Goal: Navigation & Orientation: Find specific page/section

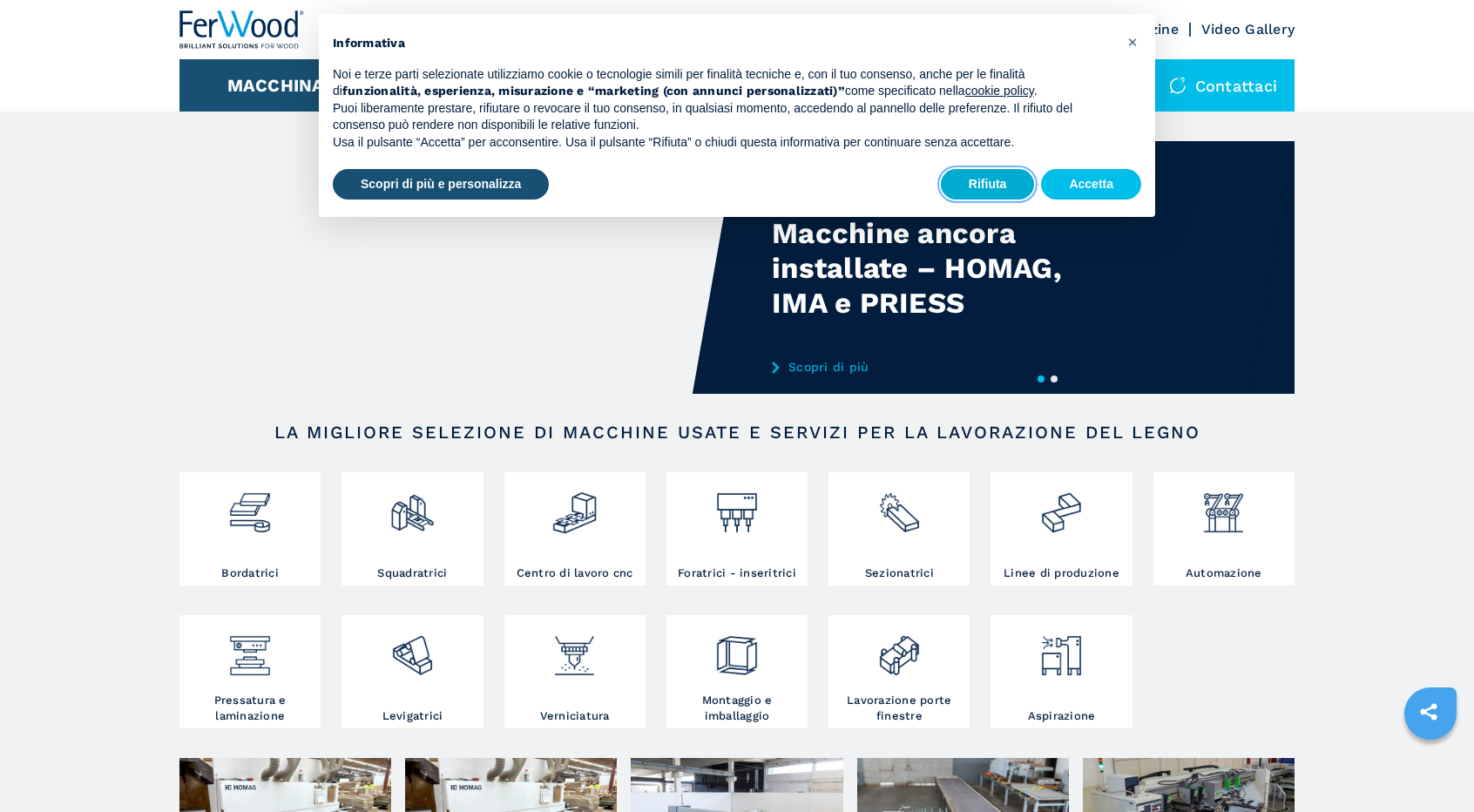
click at [1001, 172] on button "Rifiuta" at bounding box center [988, 185] width 94 height 31
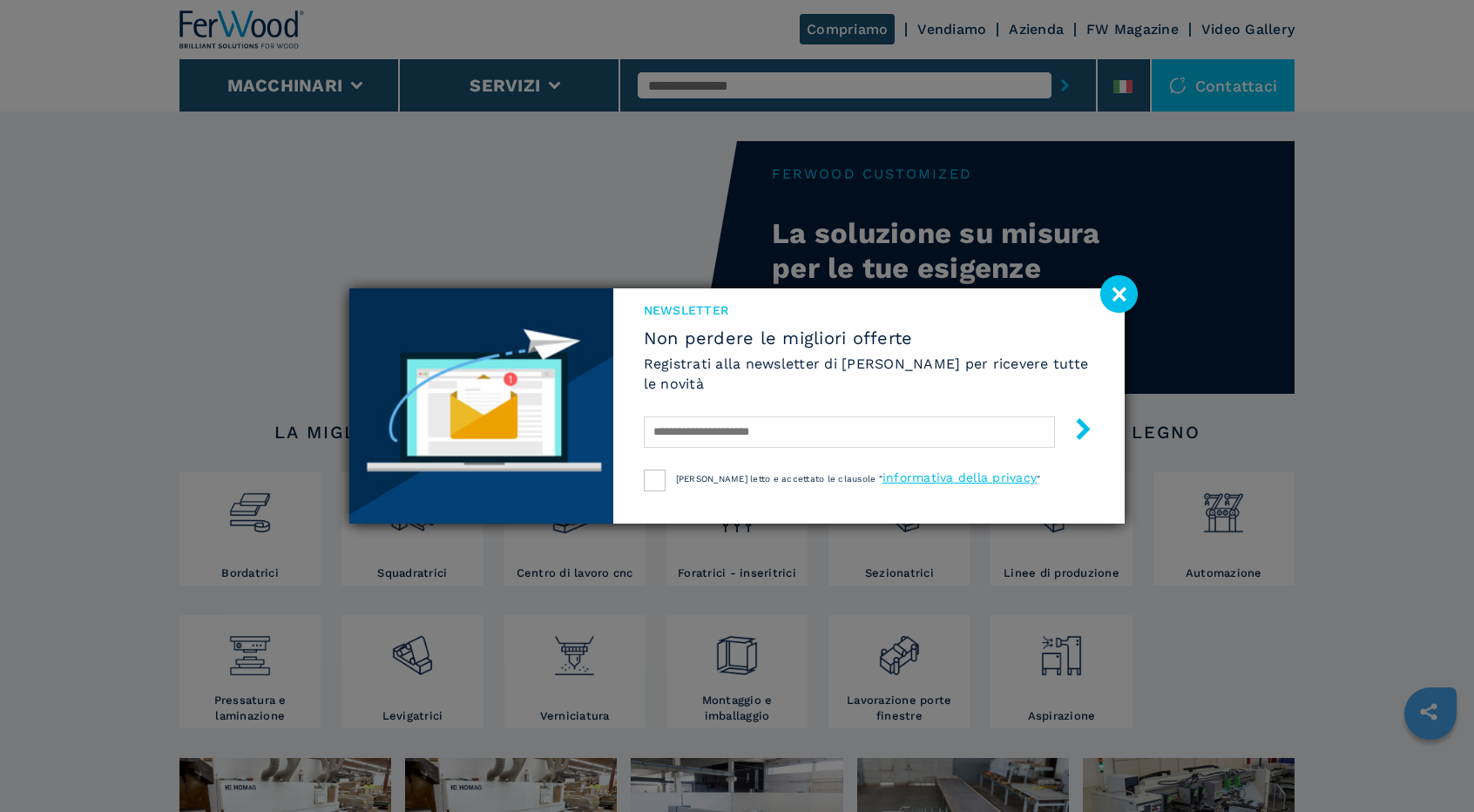
click at [1042, 30] on div "NEWSLETTER Non perdere le migliori offerte Registrati alla newsletter di Ferwoo…" at bounding box center [737, 406] width 1474 height 812
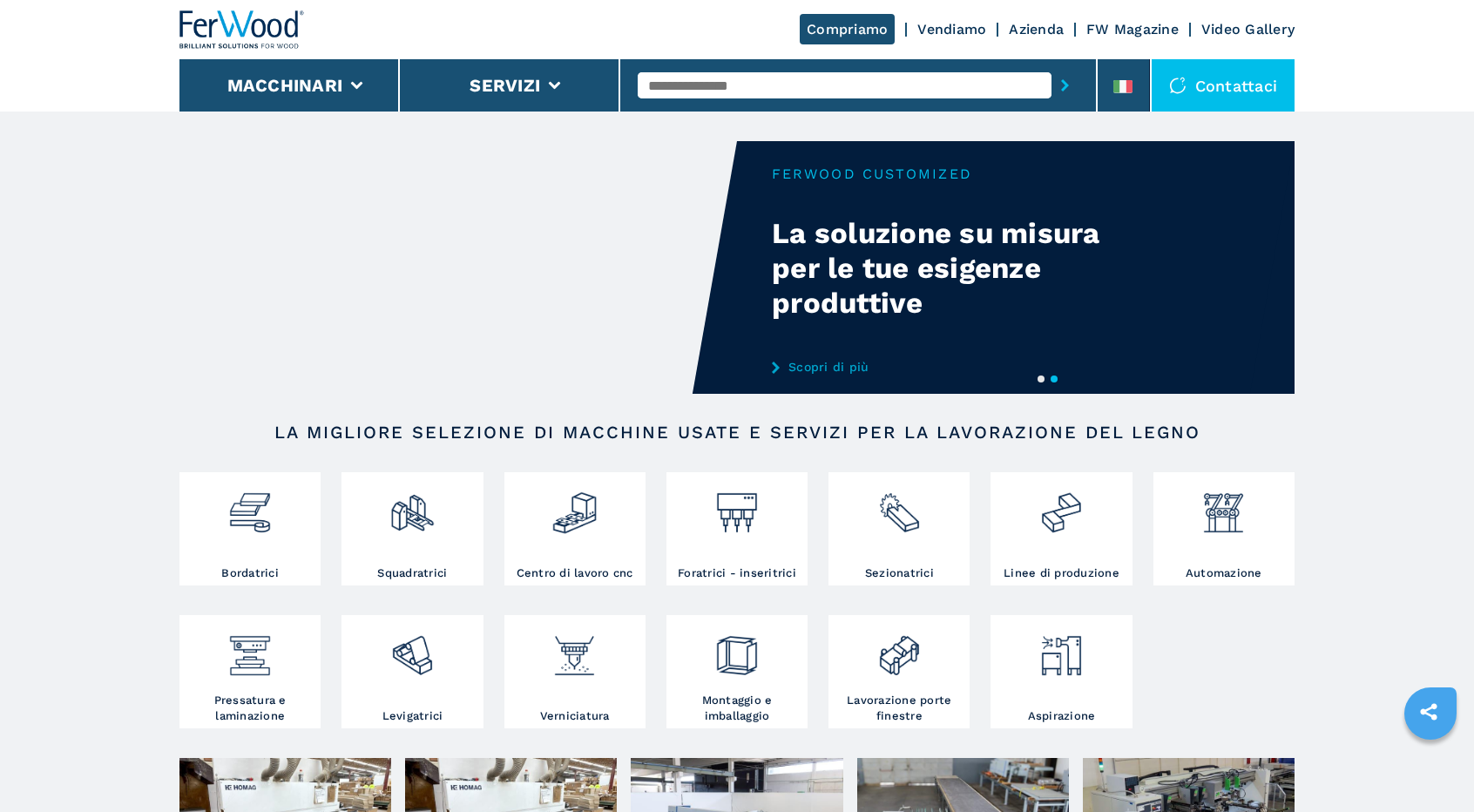
click at [1034, 28] on link "Azienda" at bounding box center [1037, 29] width 55 height 17
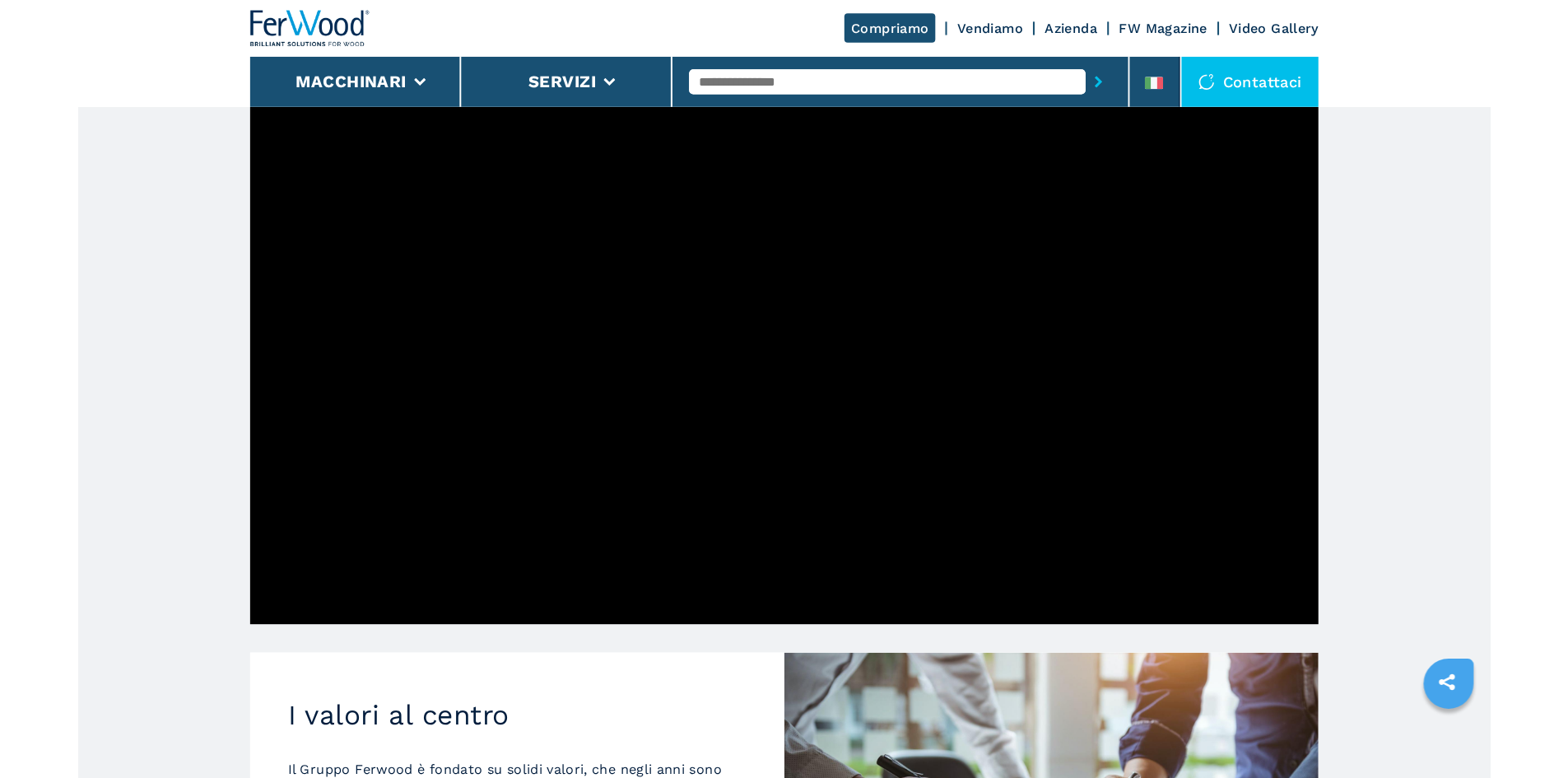
scroll to position [412, 0]
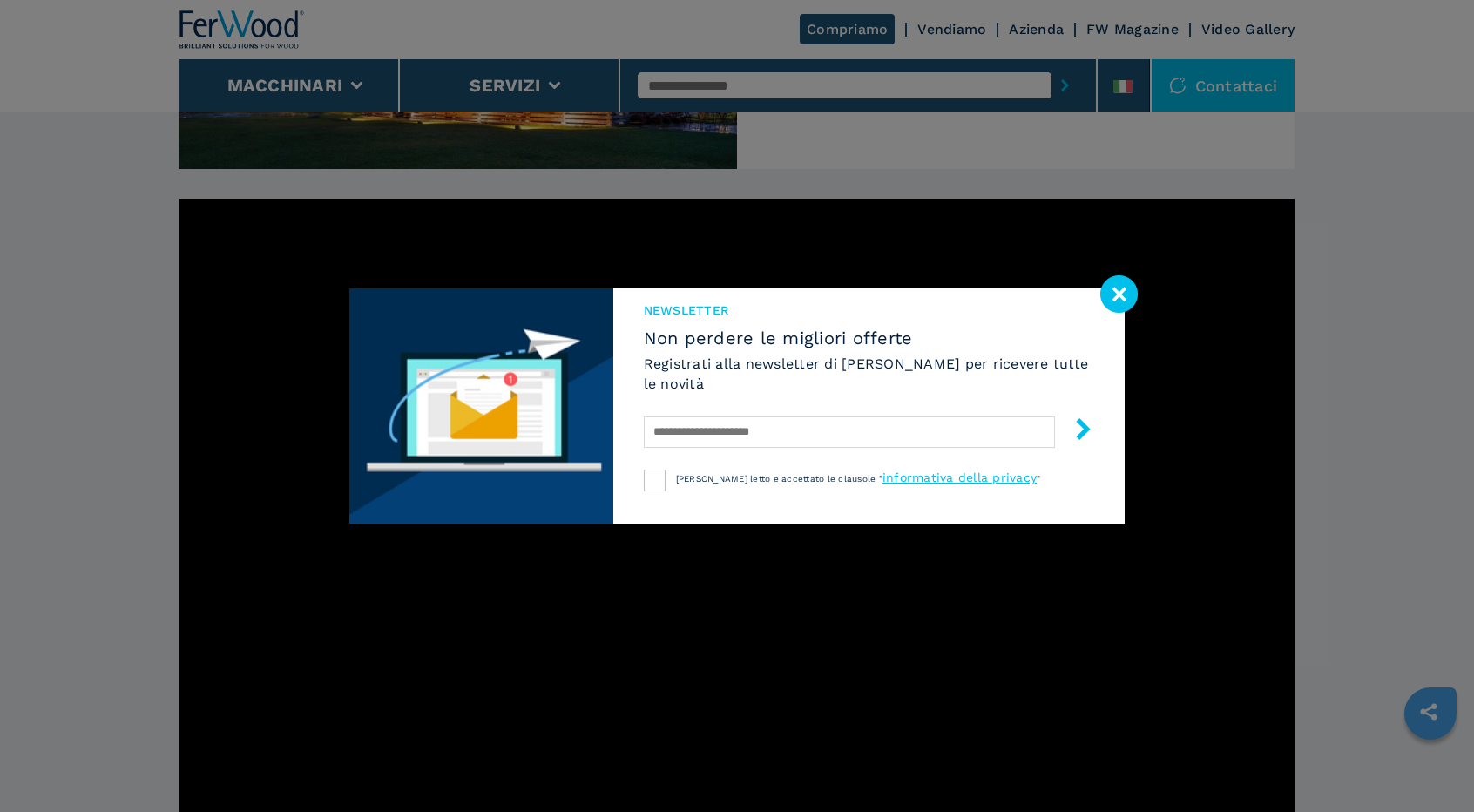
click at [1123, 294] on image at bounding box center [1119, 293] width 38 height 38
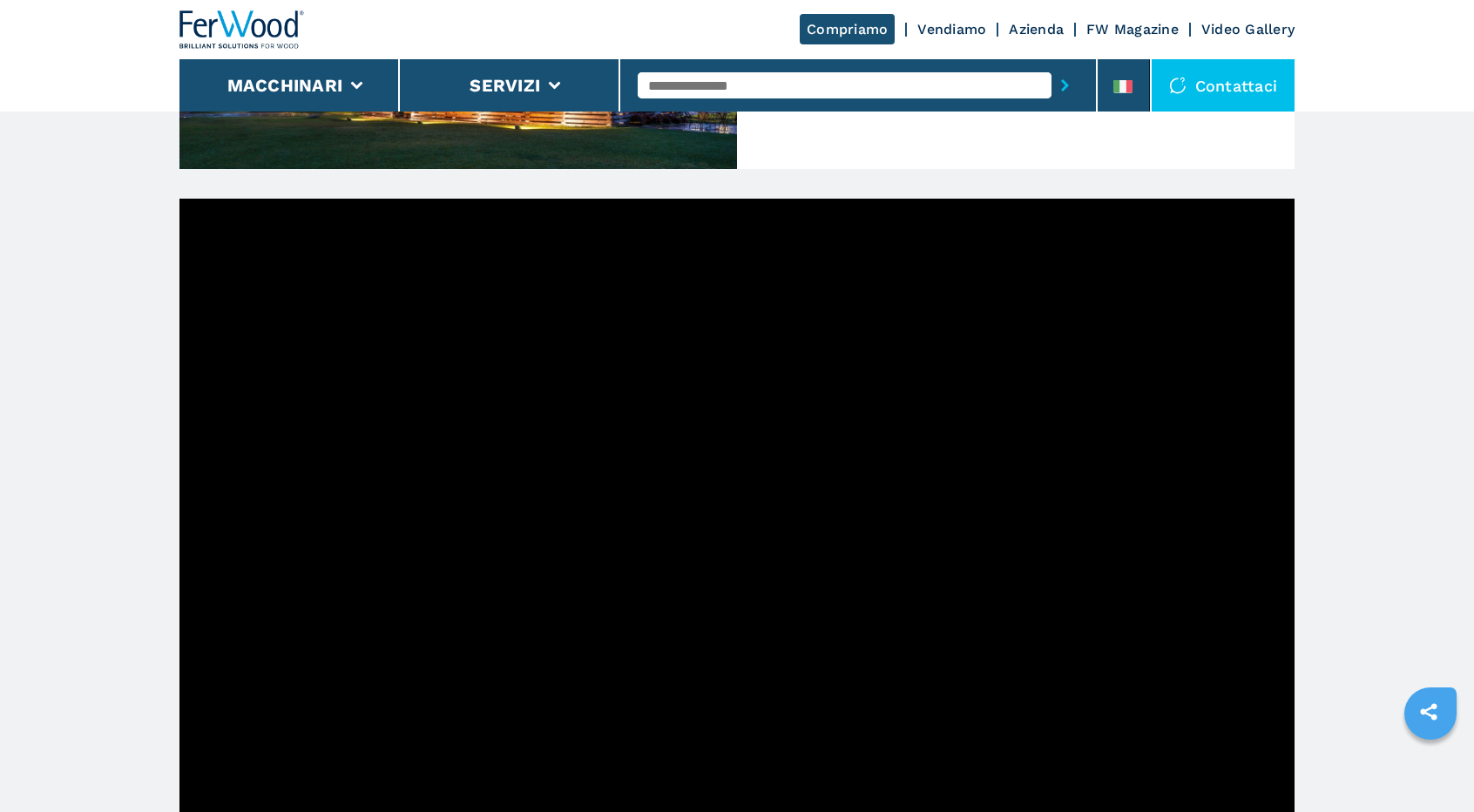
click at [84, 591] on main "HOMEPAGE | azienda Dalla prima macchina venduta ad oggi Nel 1980 Luigi Rossi ha…" at bounding box center [737, 801] width 1474 height 2475
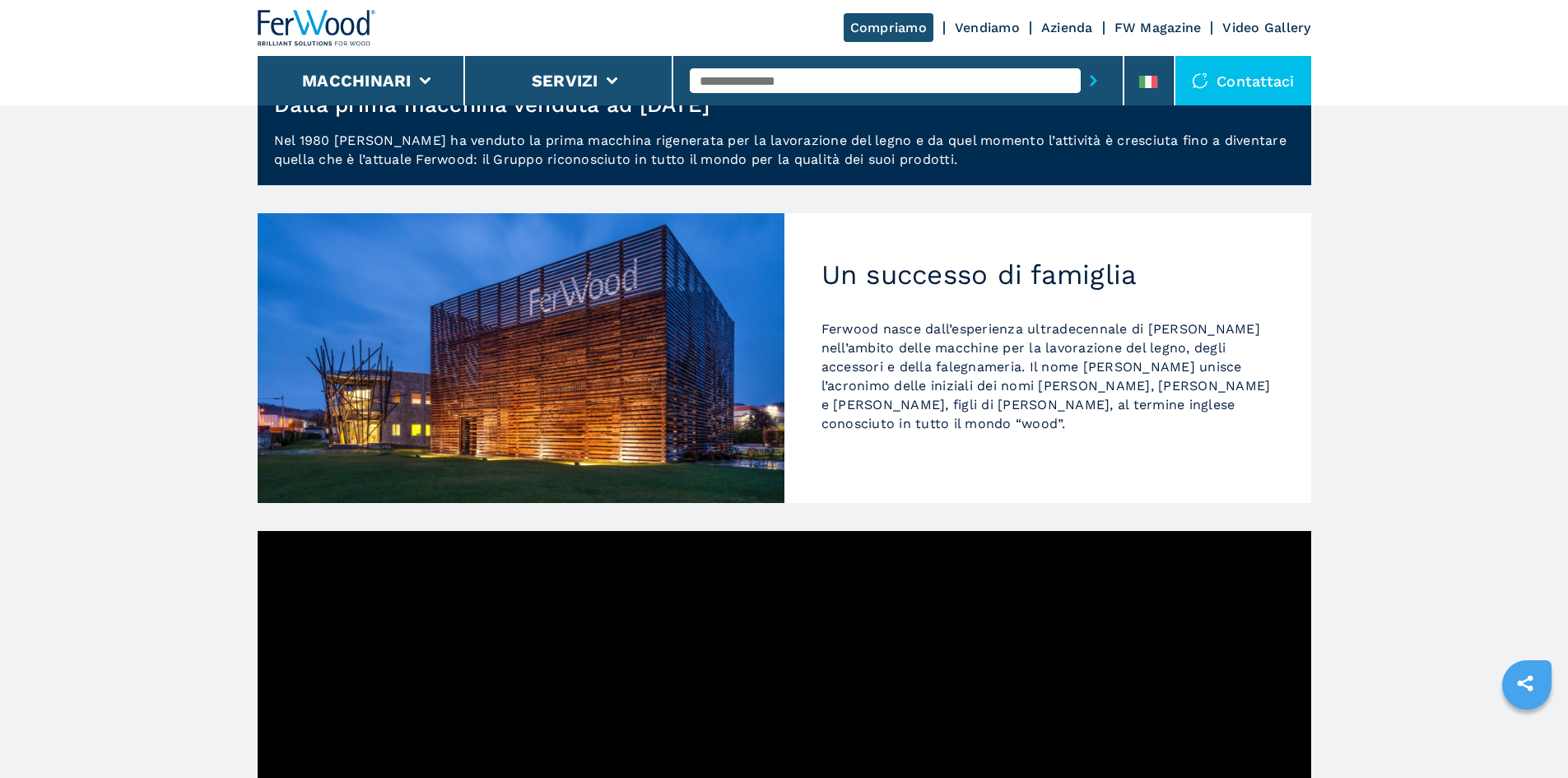
scroll to position [0, 0]
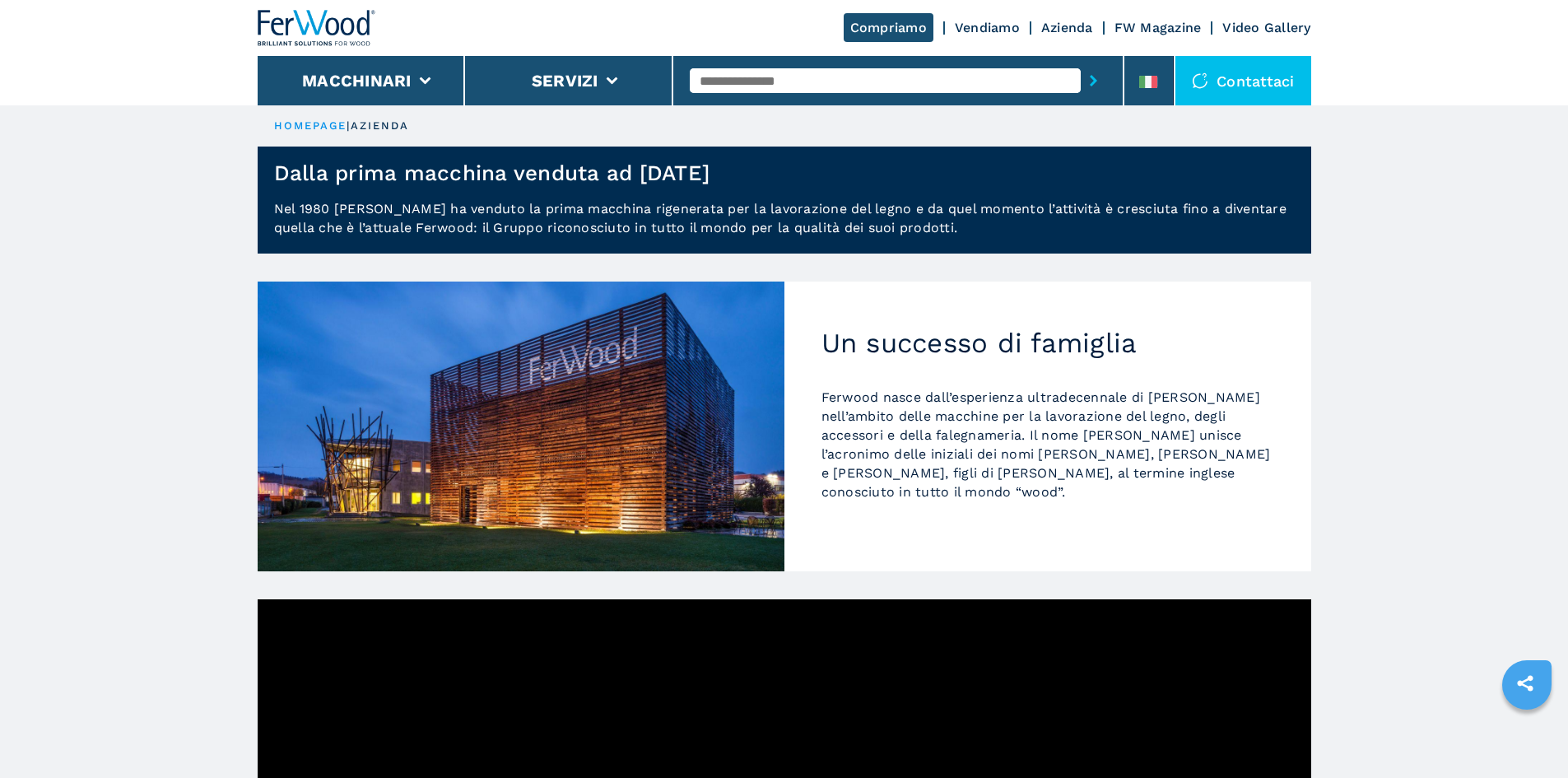
click at [291, 176] on h1 "Dalla prima macchina venduta ad oggi" at bounding box center [492, 173] width 436 height 26
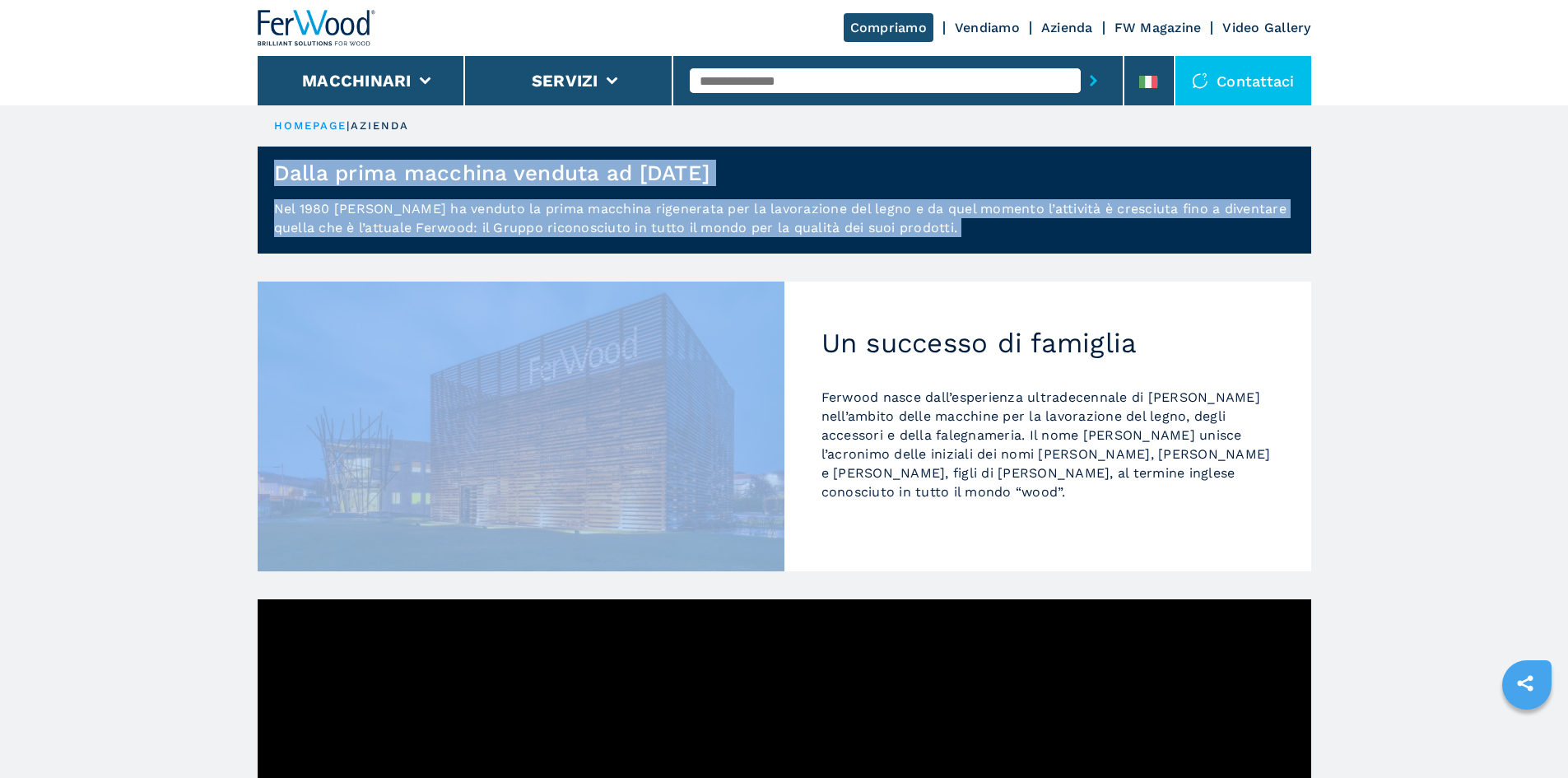
drag, startPoint x: 291, startPoint y: 176, endPoint x: 305, endPoint y: 217, distance: 43.3
click at [305, 217] on p "Nel 1980 Luigi Rossi ha venduto la prima macchina rigenerata per la lavorazione…" at bounding box center [784, 226] width 1053 height 55
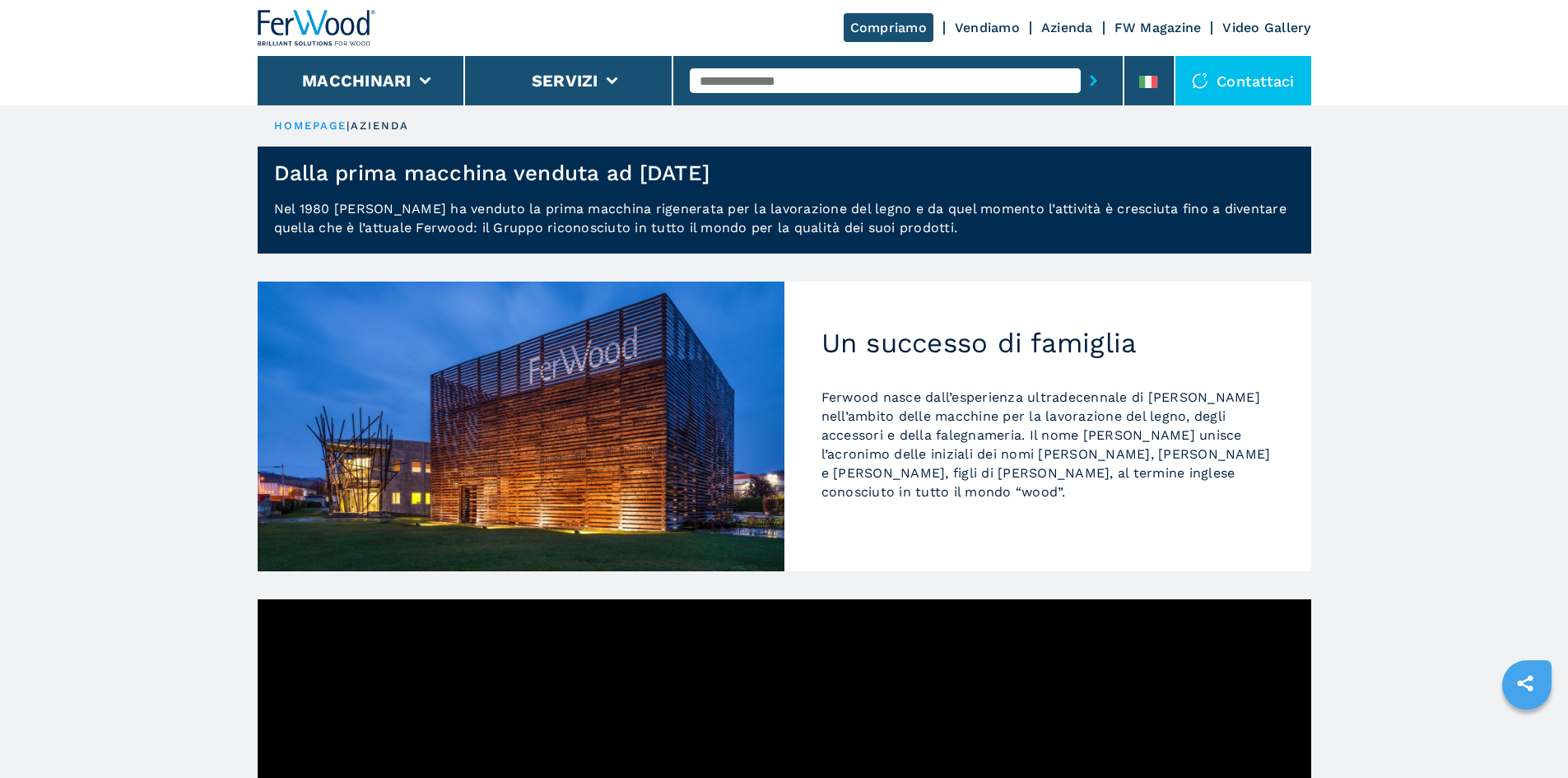
click at [966, 27] on link "Vendiamo" at bounding box center [987, 28] width 65 height 16
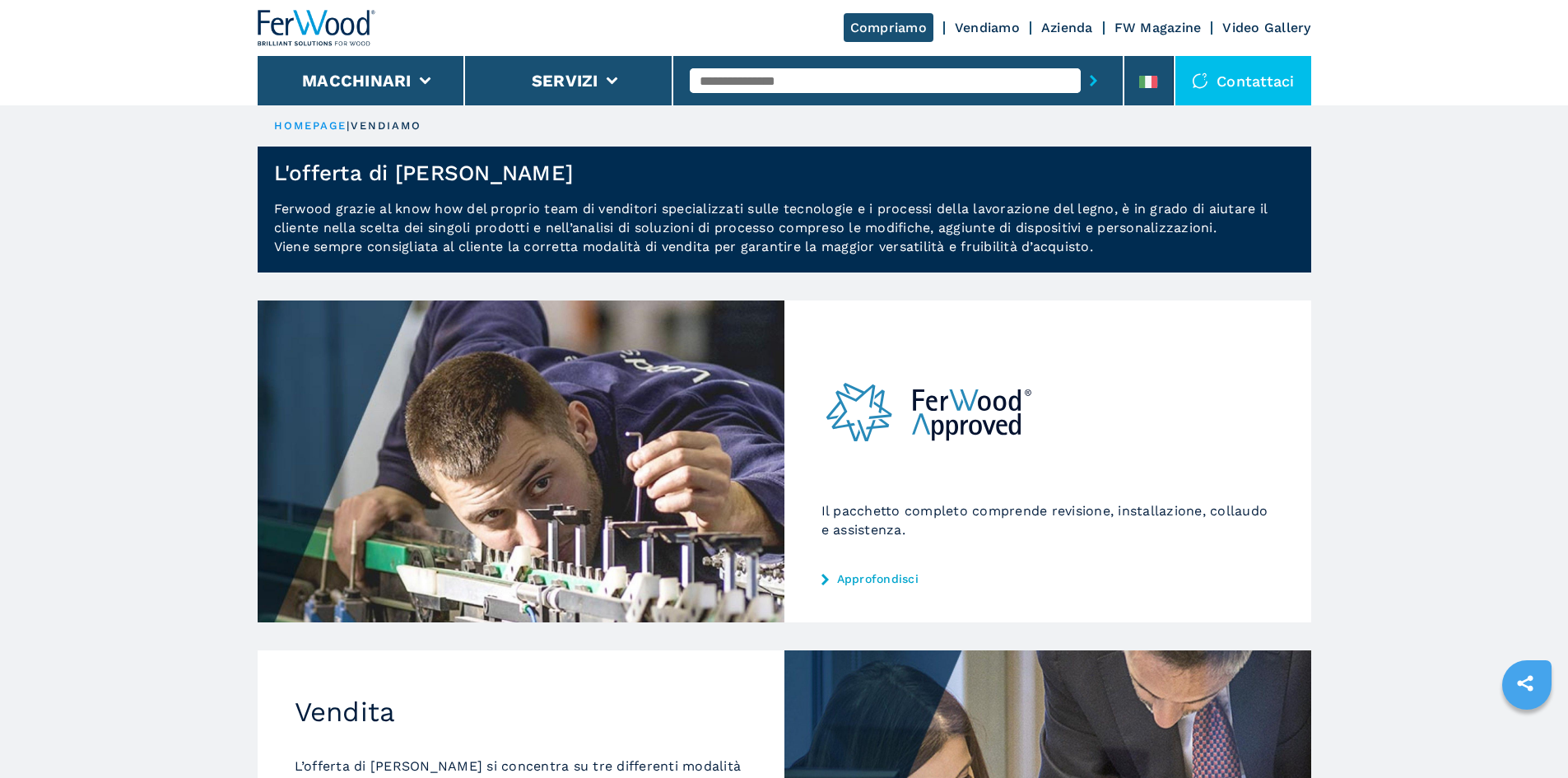
click at [888, 235] on p "Ferwood grazie al know how del proprio team di venditori specializzati sulle te…" at bounding box center [784, 236] width 1053 height 73
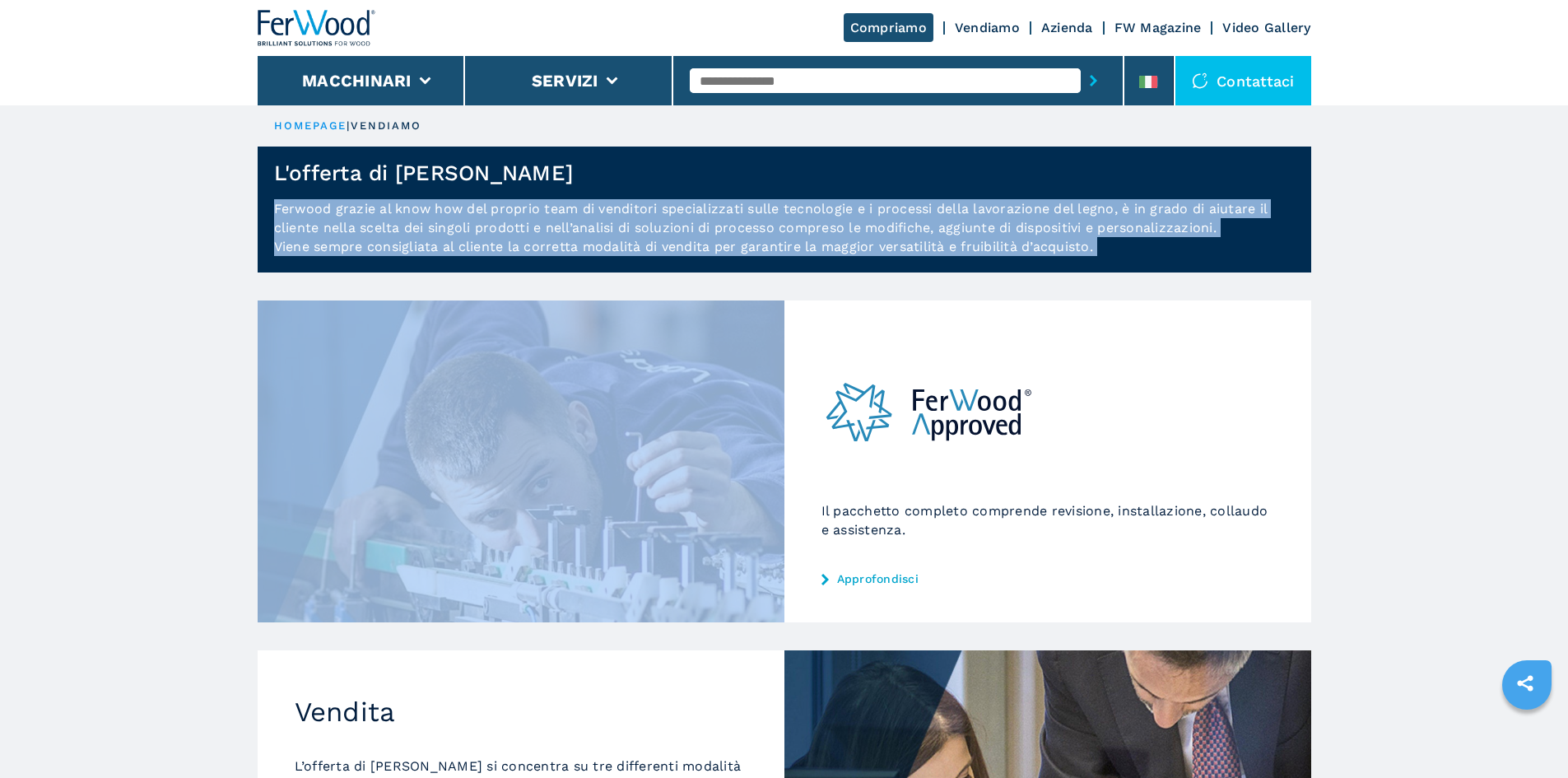
drag, startPoint x: 888, startPoint y: 235, endPoint x: 887, endPoint y: 243, distance: 8.1
click at [887, 243] on p "Ferwood grazie al know how del proprio team di venditori specializzati sulle te…" at bounding box center [784, 236] width 1053 height 73
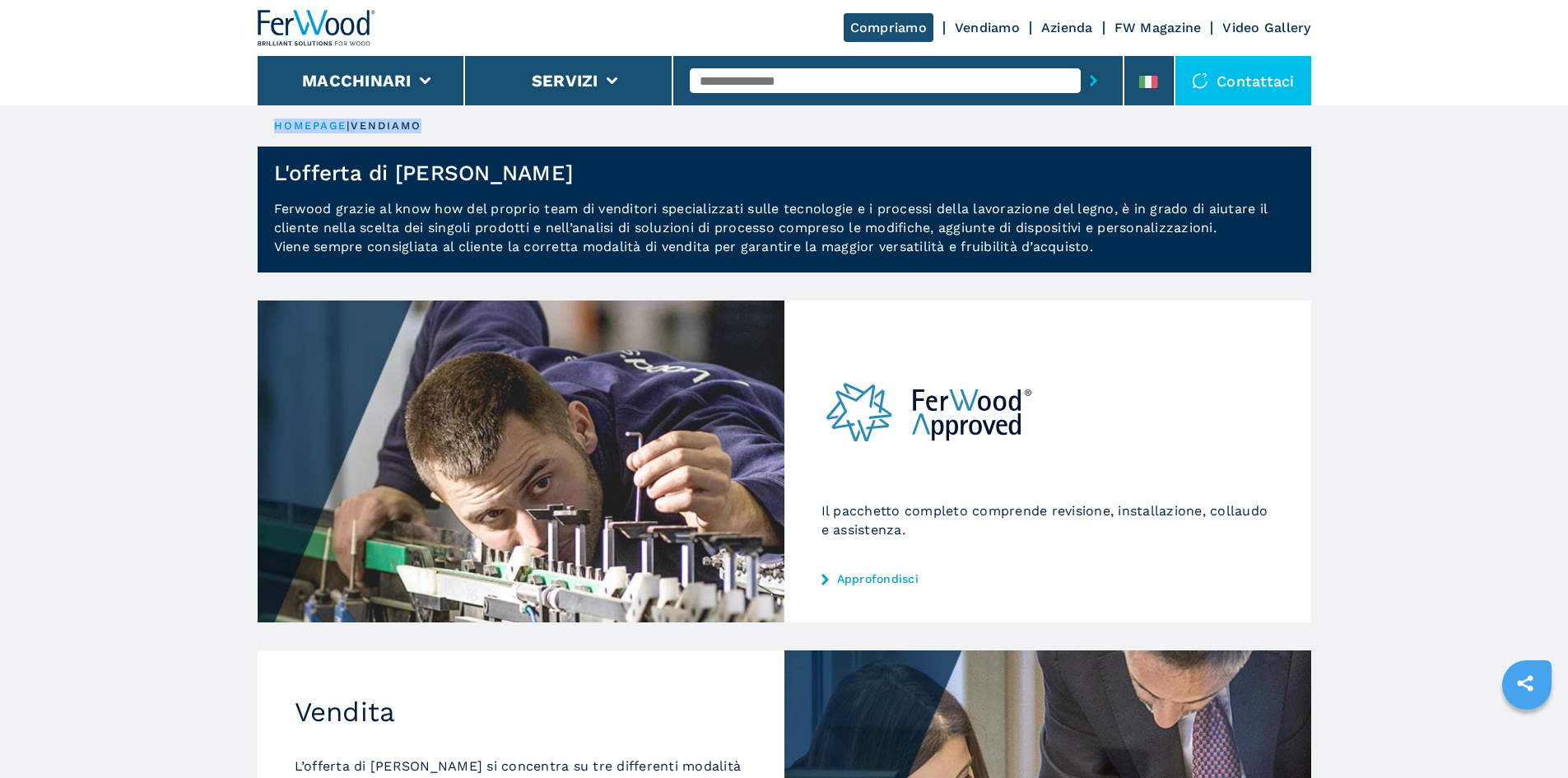
drag, startPoint x: 444, startPoint y: 118, endPoint x: 273, endPoint y: 132, distance: 171.6
click at [273, 132] on ul "HOMEPAGE | vendiamo" at bounding box center [784, 125] width 1053 height 41
click at [187, 209] on main "HOMEPAGE | vendiamo L'offerta di [PERSON_NAME] grazie al know how del proprio t…" at bounding box center [784, 751] width 1568 height 1502
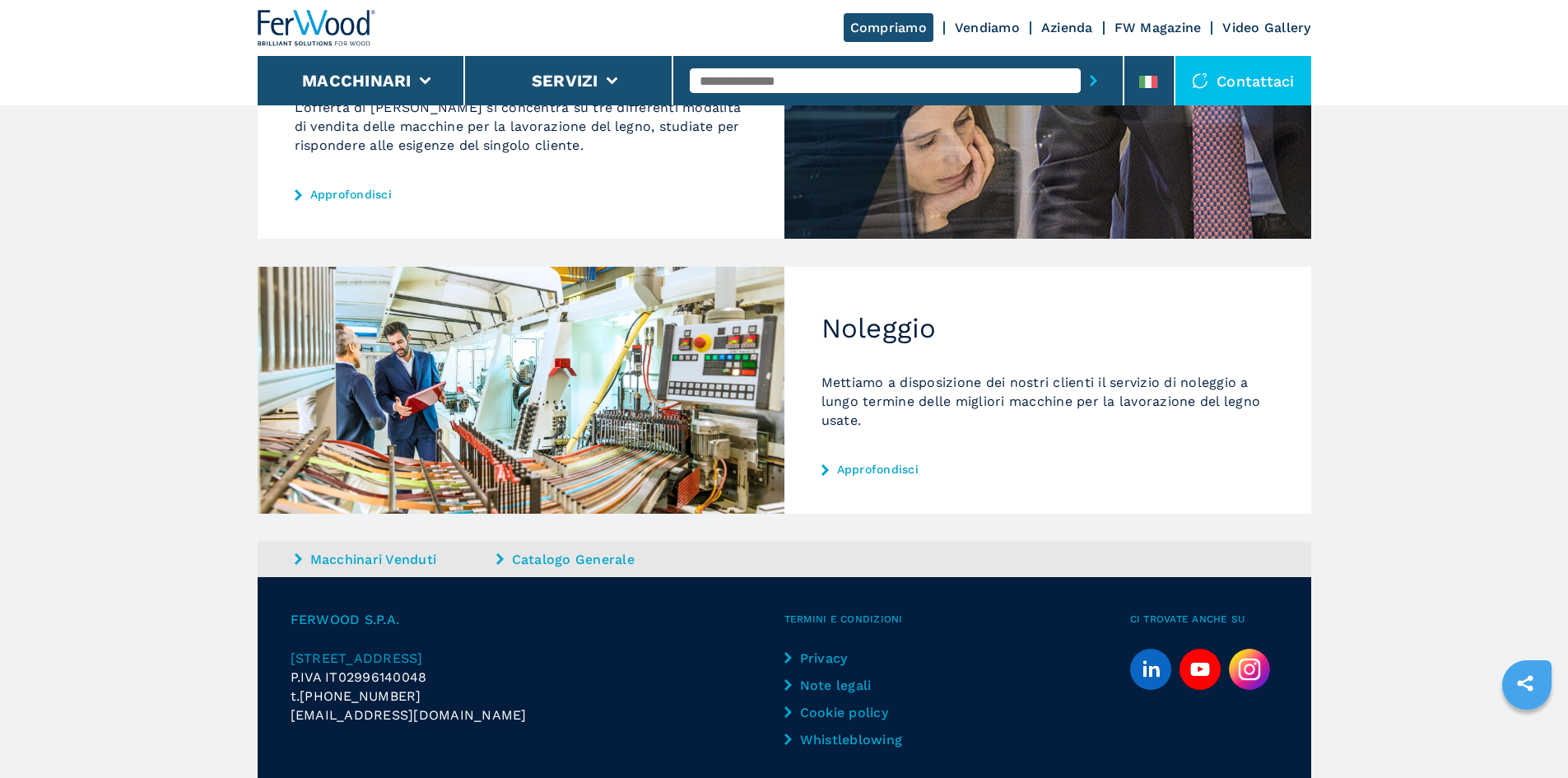
scroll to position [724, 0]
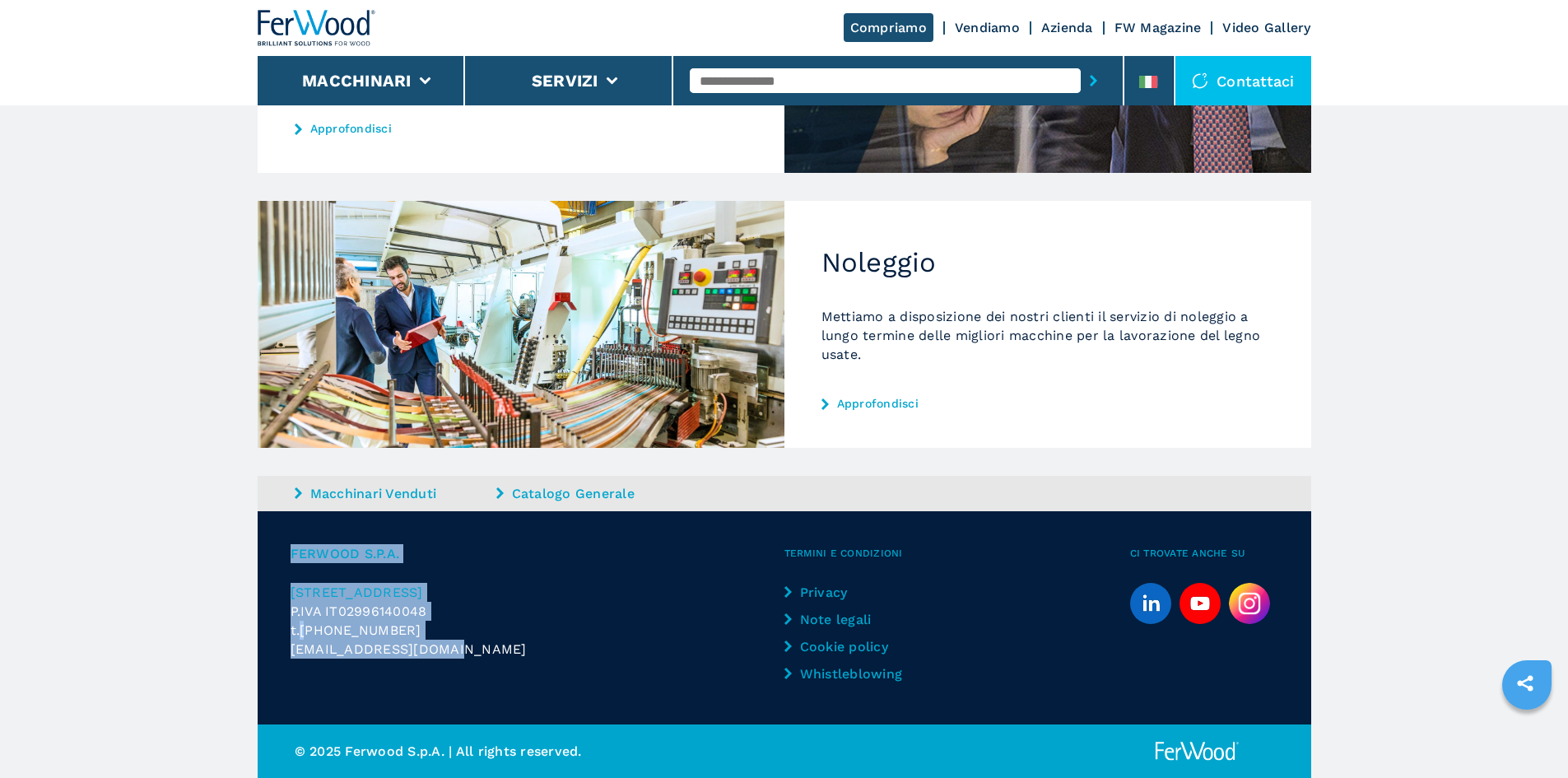
drag, startPoint x: 457, startPoint y: 650, endPoint x: 284, endPoint y: 554, distance: 197.9
click at [284, 554] on div "FERWOOD S.P.A. [STREET_ADDRESS] P.IVA IT02996140048 t. [PHONE_NUMBER] [EMAIL_AD…" at bounding box center [784, 617] width 1053 height 213
click at [302, 553] on span "FERWOOD S.P.A." at bounding box center [537, 554] width 494 height 19
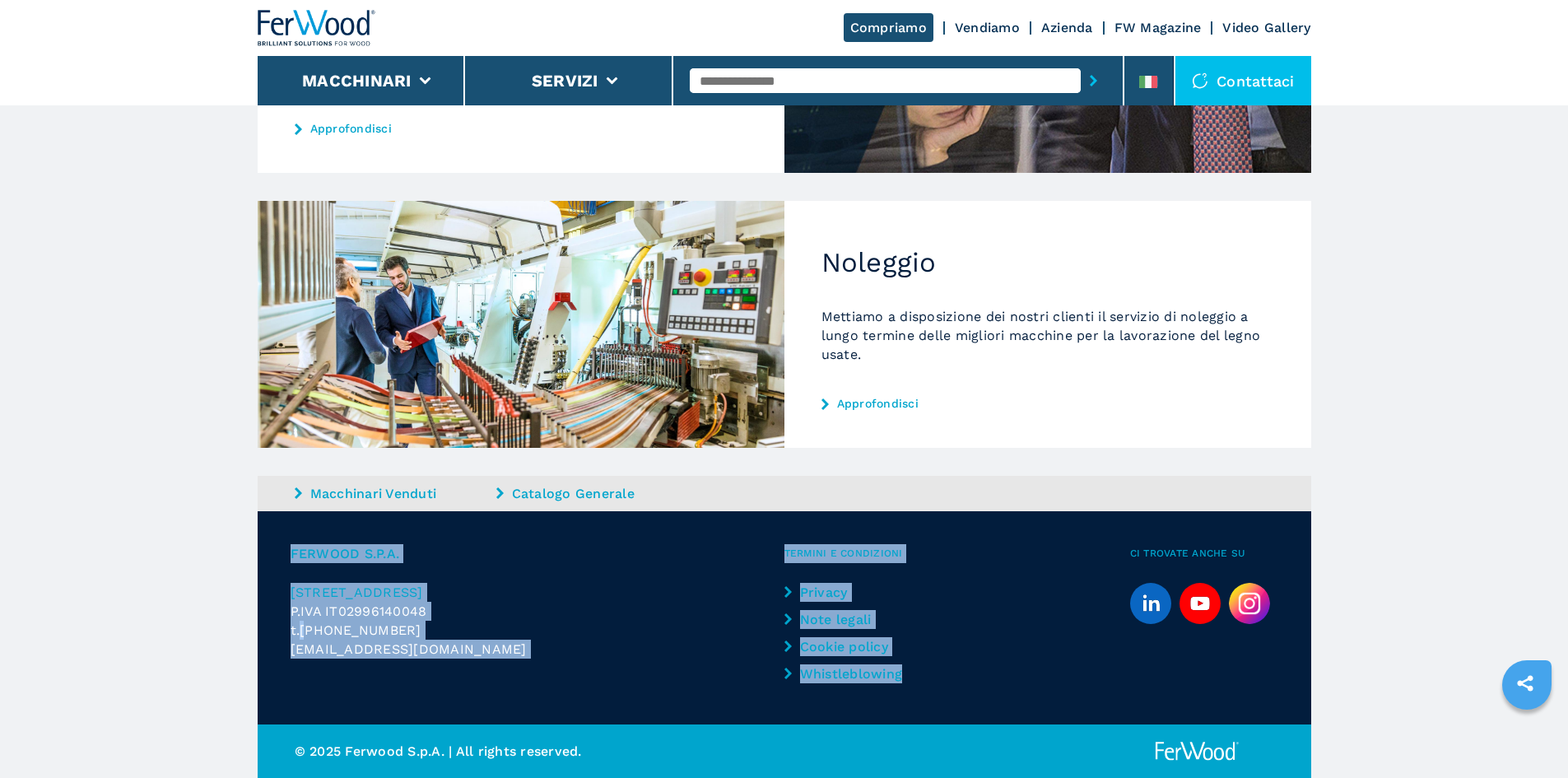
drag, startPoint x: 302, startPoint y: 553, endPoint x: 905, endPoint y: 672, distance: 614.6
click at [905, 672] on div "FERWOOD S.P.A. [STREET_ADDRESS] P.IVA IT02996140048 t. [PHONE_NUMBER] [EMAIL_AD…" at bounding box center [784, 617] width 1053 height 213
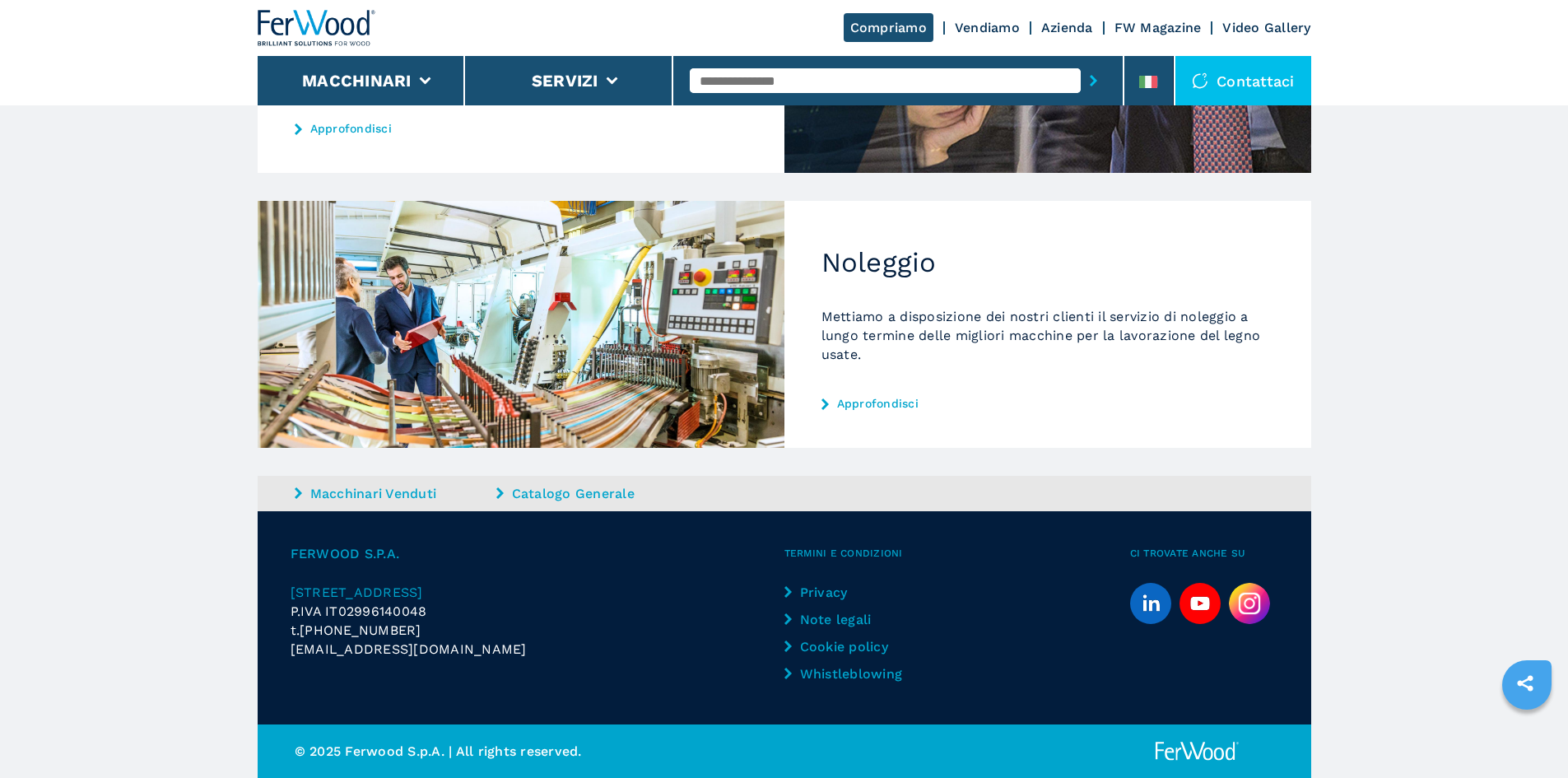
click at [1396, 535] on main "HOMEPAGE | vendiamo L'offerta di [PERSON_NAME] grazie al know how del proprio t…" at bounding box center [784, 27] width 1568 height 1502
click at [832, 552] on span "Termini e condizioni" at bounding box center [958, 554] width 346 height 19
drag, startPoint x: 832, startPoint y: 552, endPoint x: 896, endPoint y: 683, distance: 145.8
click at [896, 683] on div "Termini e condizioni Privacy Note legali Cookie policy Whistleblowing" at bounding box center [958, 618] width 346 height 148
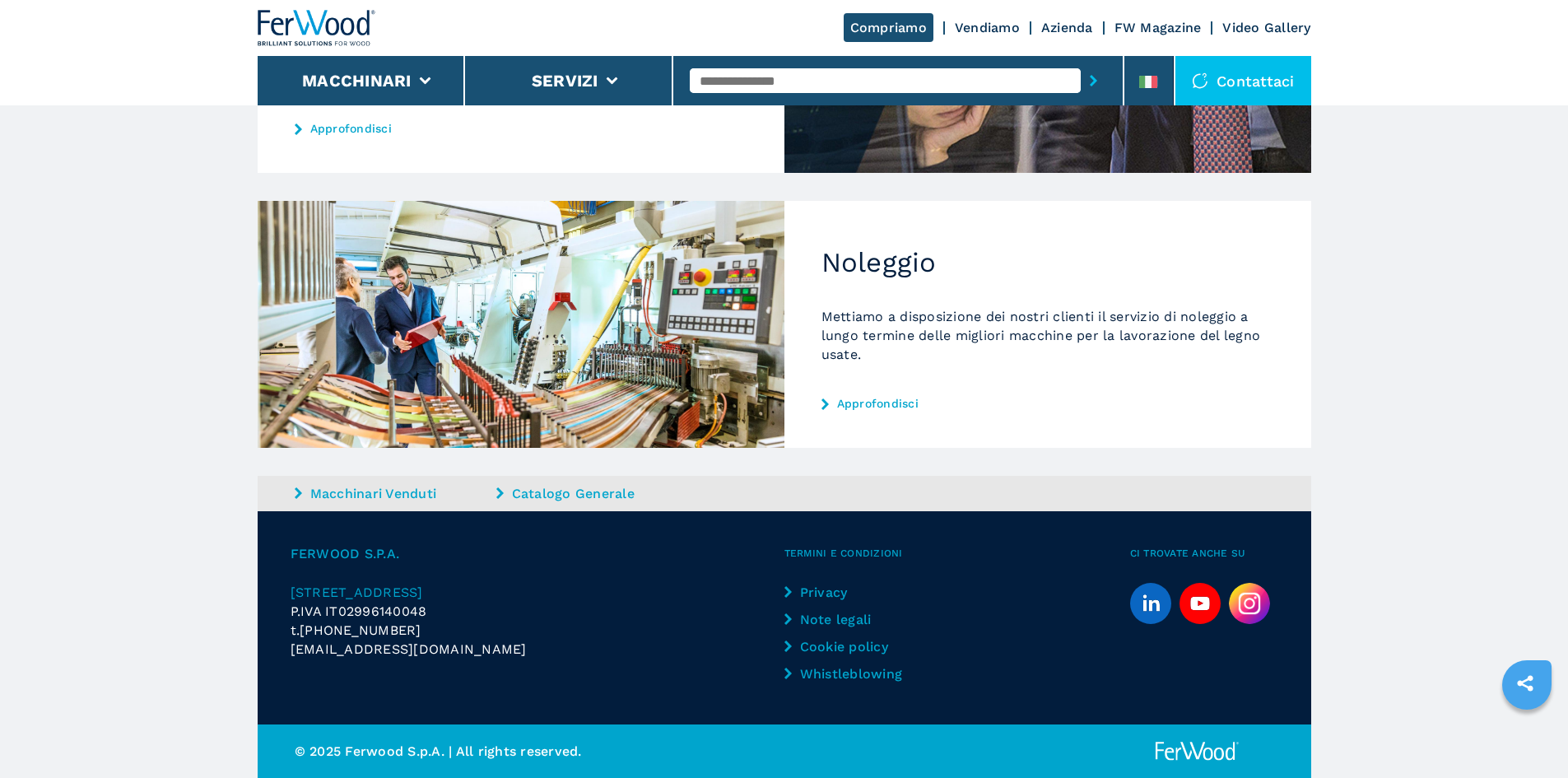
click at [1427, 525] on main "HOMEPAGE | vendiamo L'offerta di [PERSON_NAME] grazie al know how del proprio t…" at bounding box center [784, 27] width 1568 height 1502
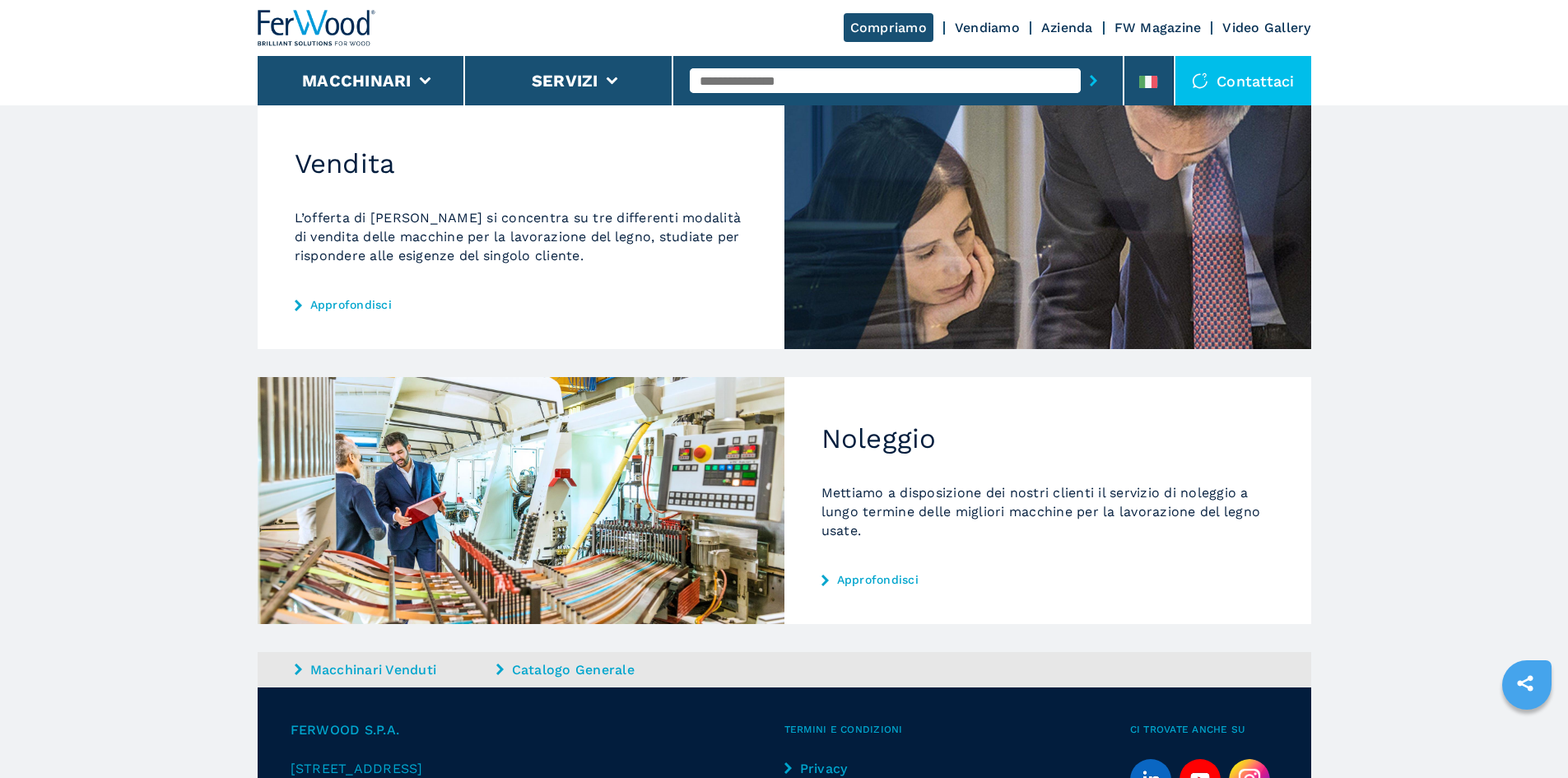
scroll to position [477, 0]
